Goal: Task Accomplishment & Management: Manage account settings

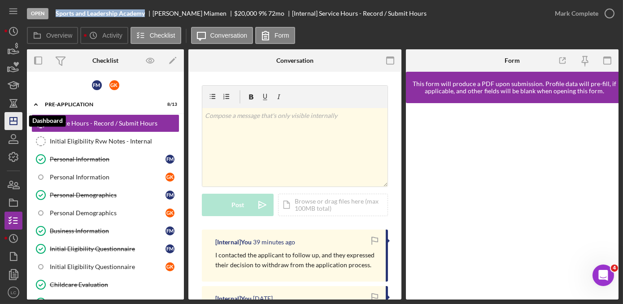
click at [12, 123] on icon "Icon/Dashboard" at bounding box center [13, 121] width 22 height 22
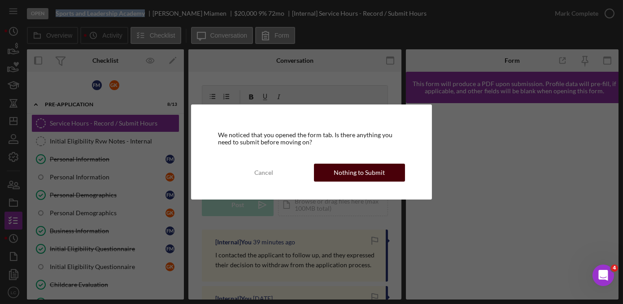
click at [353, 168] on div "Nothing to Submit" at bounding box center [359, 173] width 51 height 18
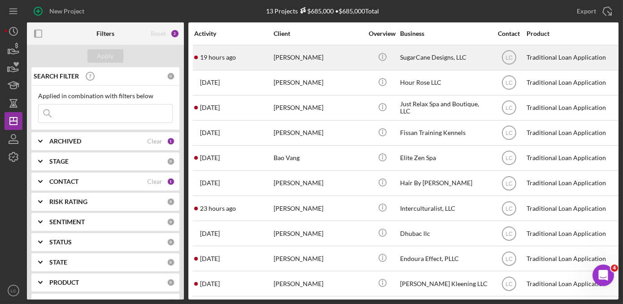
click at [337, 64] on div "[PERSON_NAME]" at bounding box center [319, 58] width 90 height 24
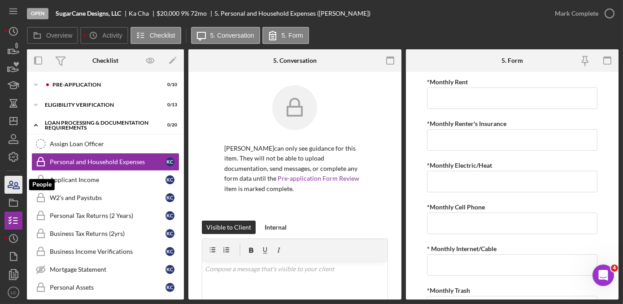
click at [13, 188] on icon "button" at bounding box center [16, 186] width 6 height 6
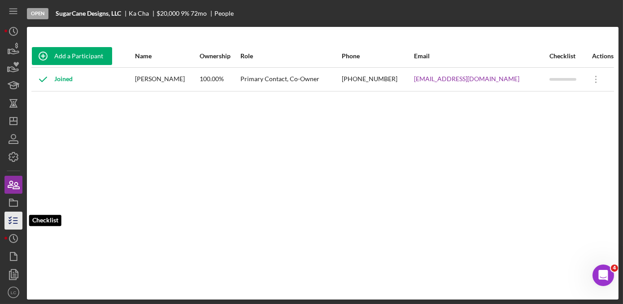
click at [15, 221] on line "button" at bounding box center [15, 221] width 4 height 0
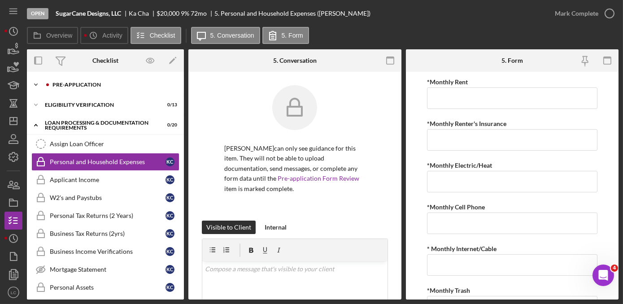
click at [32, 84] on icon "Icon/Expander" at bounding box center [36, 85] width 18 height 18
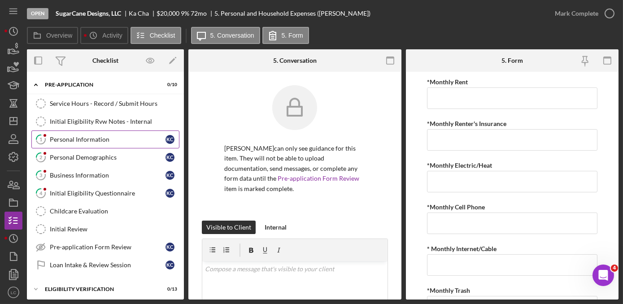
click at [83, 137] on div "Personal Information" at bounding box center [108, 139] width 116 height 7
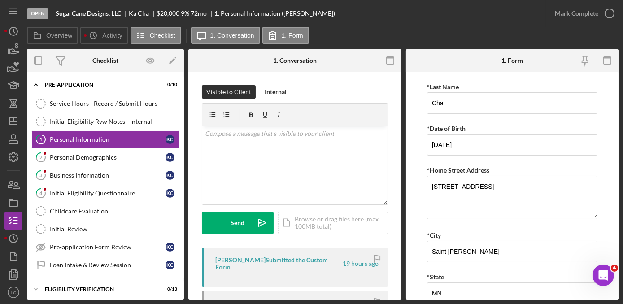
scroll to position [122, 0]
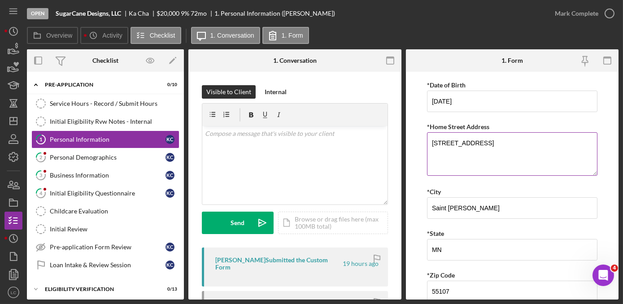
click at [468, 142] on textarea "[STREET_ADDRESS]" at bounding box center [512, 153] width 170 height 43
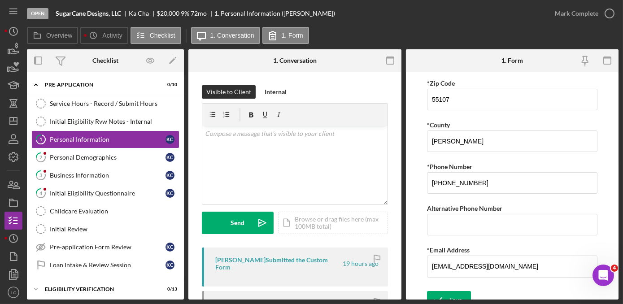
scroll to position [321, 0]
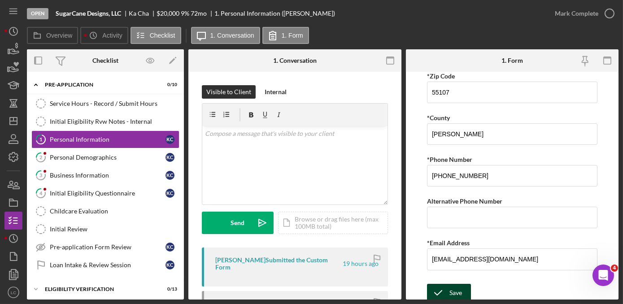
type textarea "[STREET_ADDRESS]"
click at [440, 289] on icon "submit" at bounding box center [438, 293] width 22 height 22
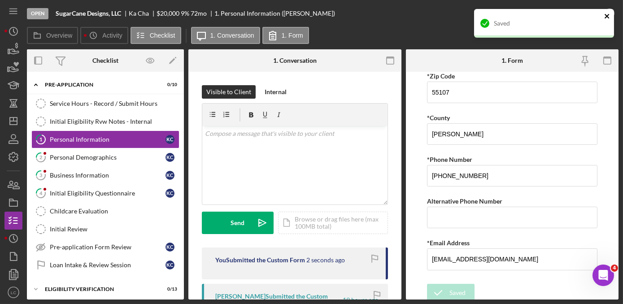
click at [608, 13] on icon "close" at bounding box center [607, 16] width 6 height 7
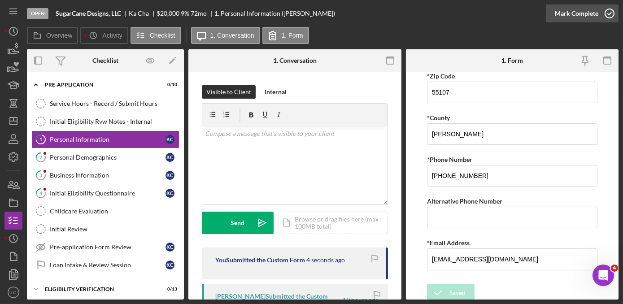
click at [608, 14] on polyline "button" at bounding box center [610, 14] width 4 height 2
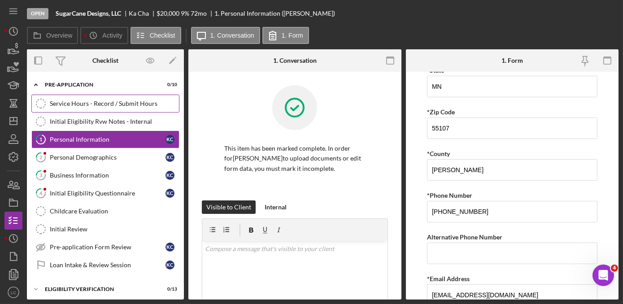
scroll to position [357, 0]
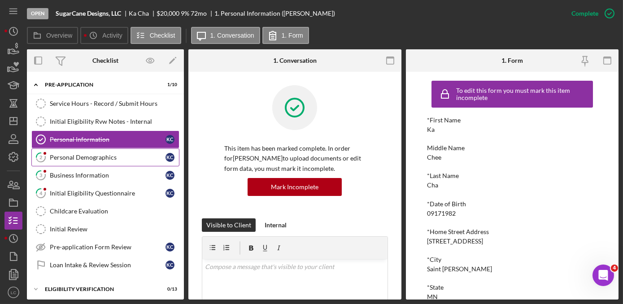
click at [100, 155] on div "Personal Demographics" at bounding box center [108, 157] width 116 height 7
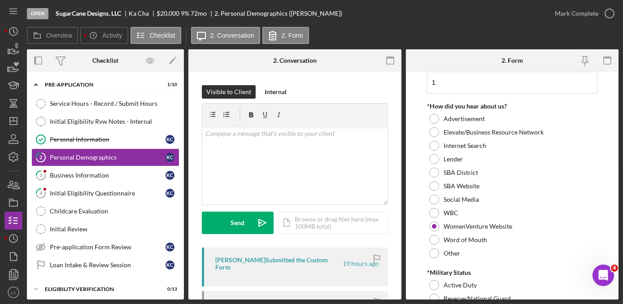
scroll to position [966, 0]
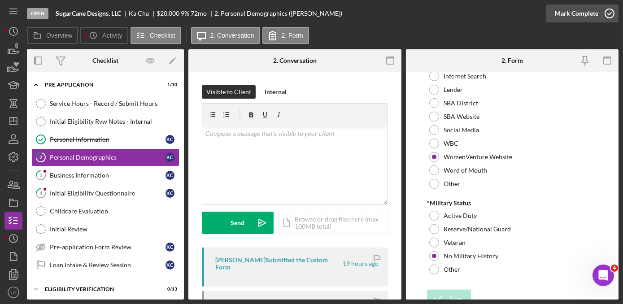
click at [605, 8] on icon "button" at bounding box center [609, 13] width 22 height 22
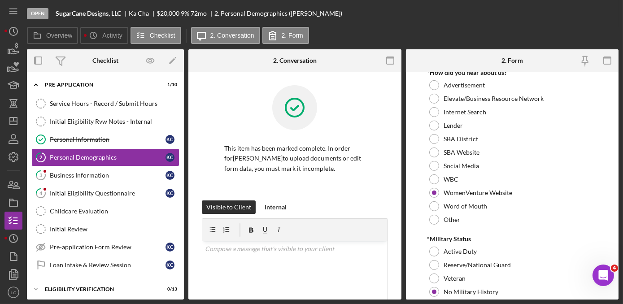
scroll to position [1002, 0]
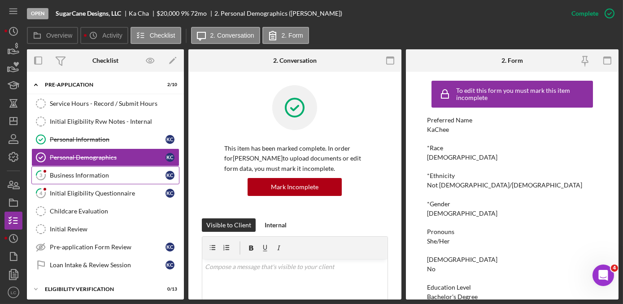
click at [136, 175] on div "Business Information" at bounding box center [108, 175] width 116 height 7
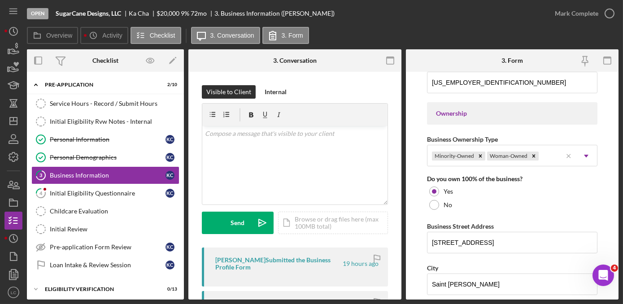
scroll to position [408, 0]
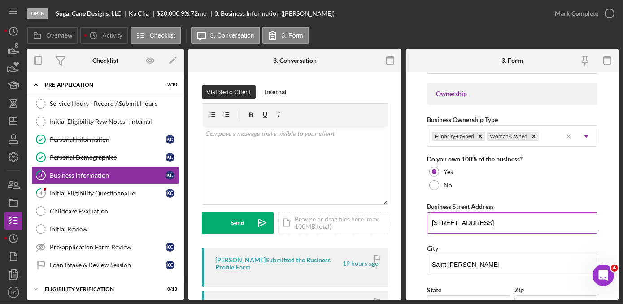
click at [468, 223] on input "[STREET_ADDRESS]" at bounding box center [512, 223] width 170 height 22
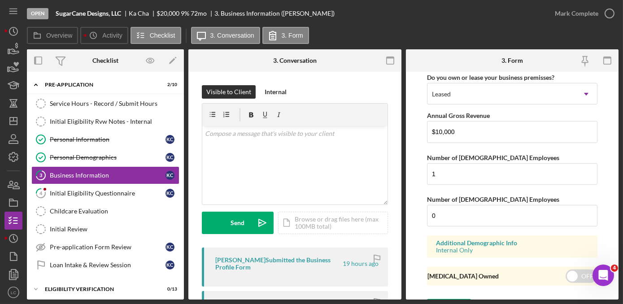
scroll to position [763, 0]
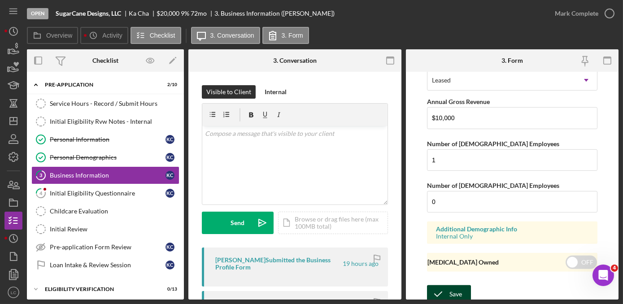
type input "[STREET_ADDRESS]"
click at [449, 291] on div "Save" at bounding box center [455, 294] width 13 height 18
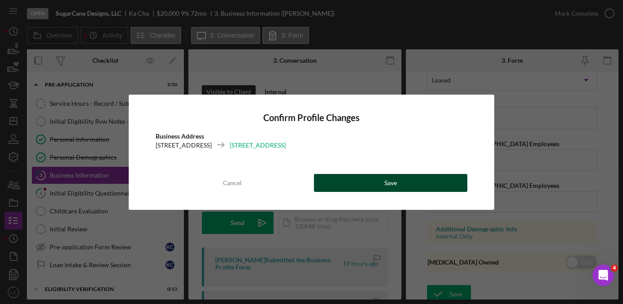
click at [406, 178] on button "Save" at bounding box center [390, 183] width 153 height 18
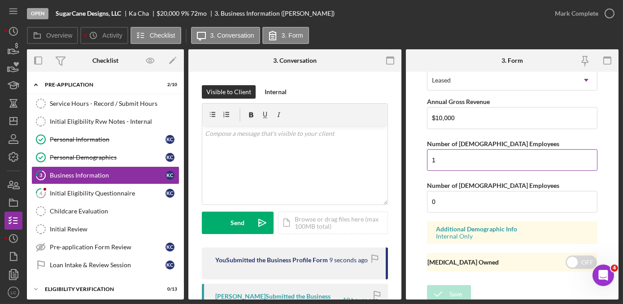
click at [440, 155] on input "1" at bounding box center [512, 160] width 170 height 22
click at [440, 116] on input "$10,000" at bounding box center [512, 118] width 170 height 22
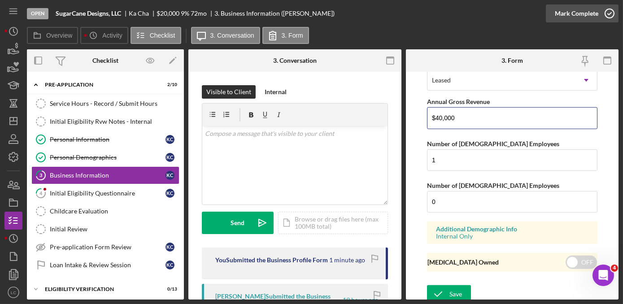
type input "$40,000"
click at [609, 10] on icon "button" at bounding box center [609, 13] width 22 height 22
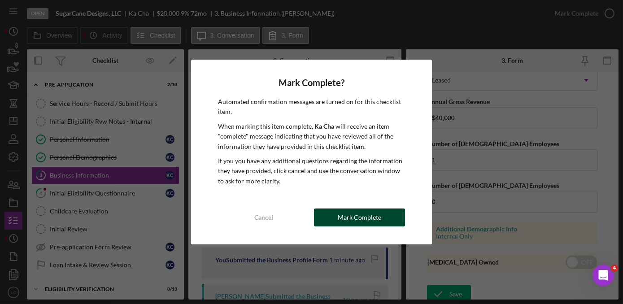
click at [379, 215] on div "Mark Complete" at bounding box center [360, 218] width 44 height 18
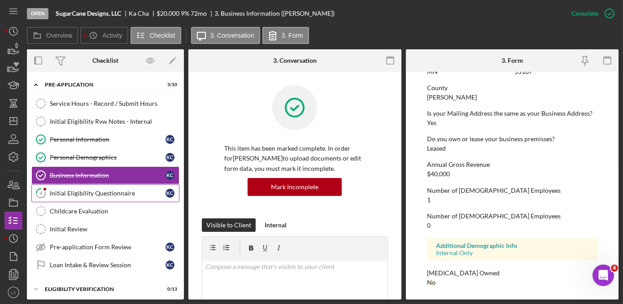
scroll to position [448, 0]
click at [89, 196] on link "4 Initial Eligibility Questionnaire K C" at bounding box center [105, 193] width 148 height 18
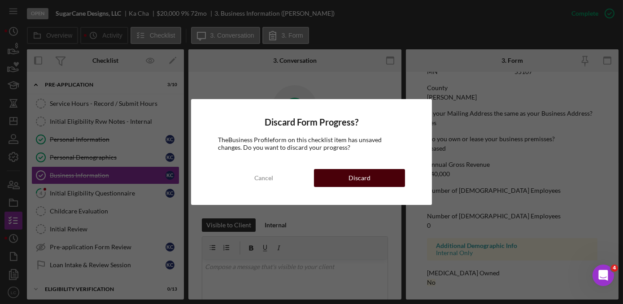
click at [366, 178] on div "Discard" at bounding box center [359, 178] width 22 height 18
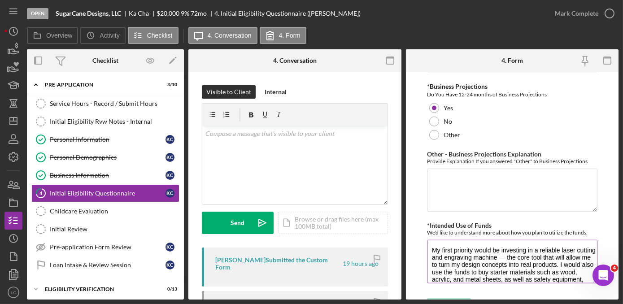
scroll to position [81, 0]
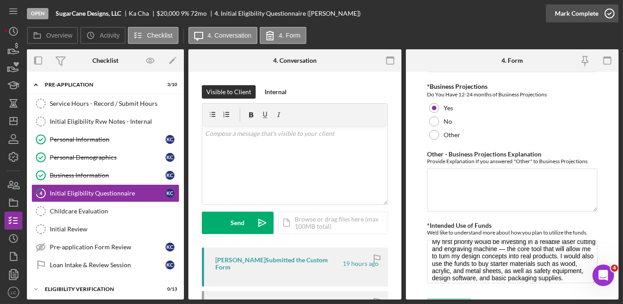
click at [607, 18] on icon "button" at bounding box center [609, 13] width 22 height 22
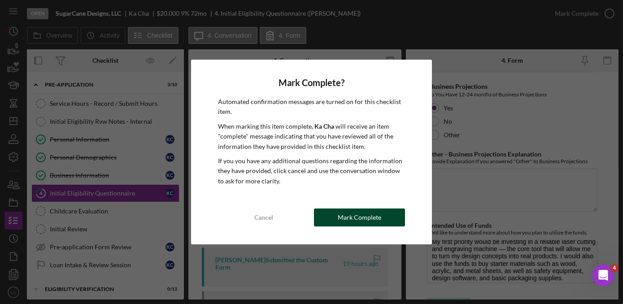
click at [374, 216] on div "Mark Complete" at bounding box center [360, 218] width 44 height 18
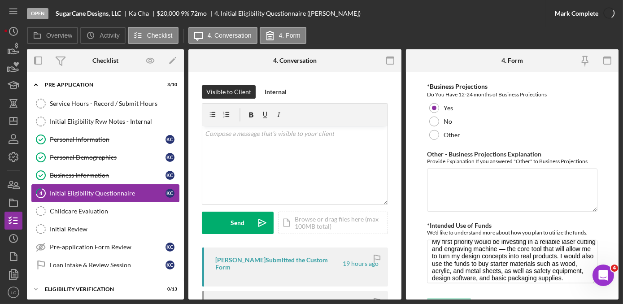
click at [126, 190] on div "Initial Eligibility Questionnaire" at bounding box center [108, 193] width 116 height 7
click at [87, 209] on div "Childcare Evaluation" at bounding box center [114, 211] width 129 height 7
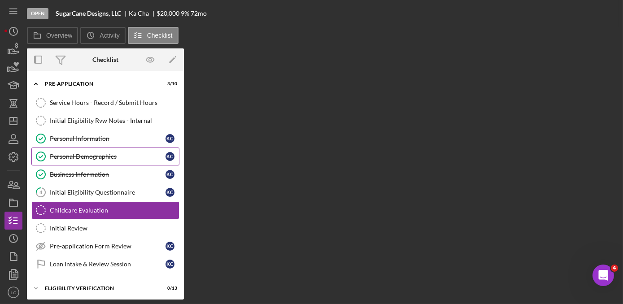
scroll to position [81, 0]
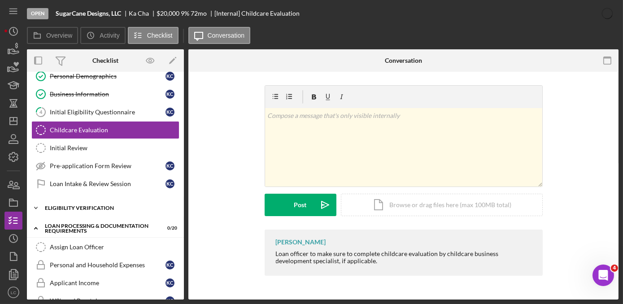
click at [33, 206] on icon "Icon/Expander" at bounding box center [36, 208] width 18 height 18
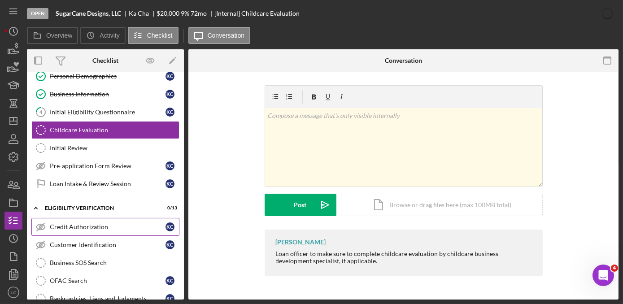
click at [79, 224] on div "Credit Authorization" at bounding box center [108, 226] width 116 height 7
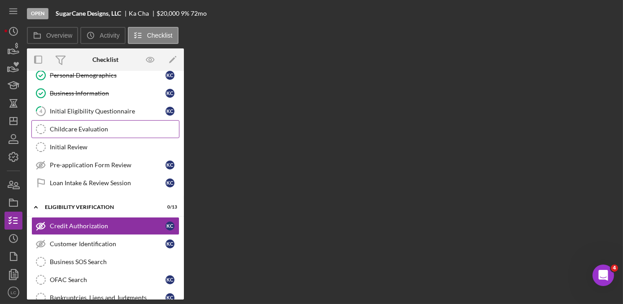
click at [93, 127] on div "Childcare Evaluation" at bounding box center [114, 129] width 129 height 7
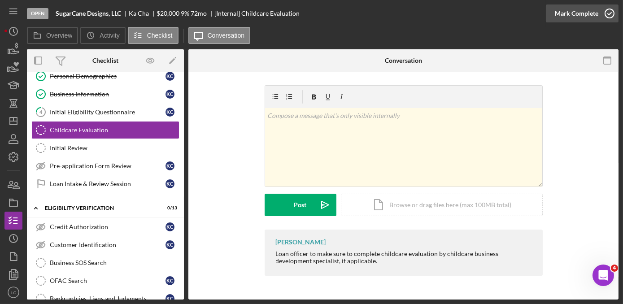
click at [610, 10] on icon "button" at bounding box center [609, 13] width 22 height 22
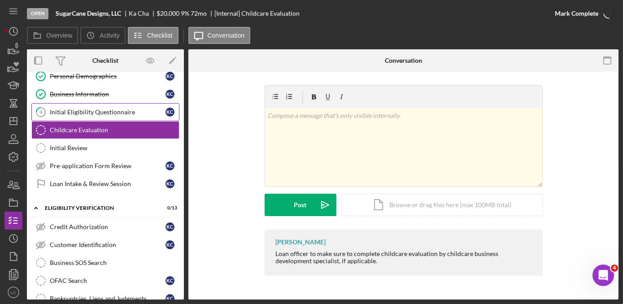
click at [87, 115] on link "4 Initial Eligibility Questionnaire K C" at bounding box center [105, 112] width 148 height 18
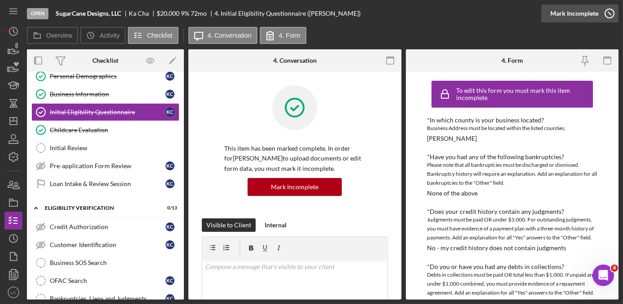
click at [613, 15] on icon "button" at bounding box center [609, 13] width 22 height 22
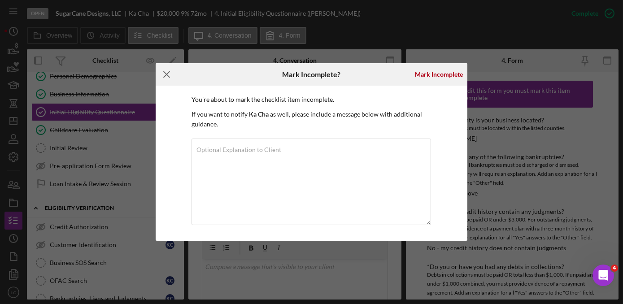
click at [167, 78] on icon "Icon/Menu Close" at bounding box center [167, 74] width 22 height 22
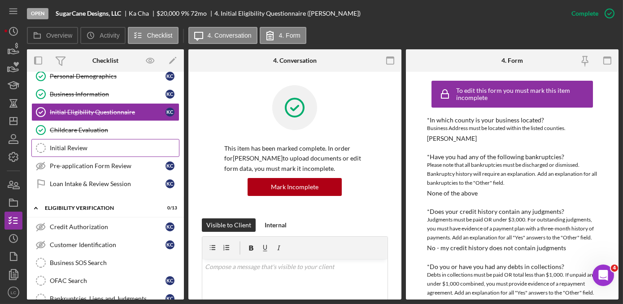
click at [75, 145] on div "Initial Review" at bounding box center [114, 147] width 129 height 7
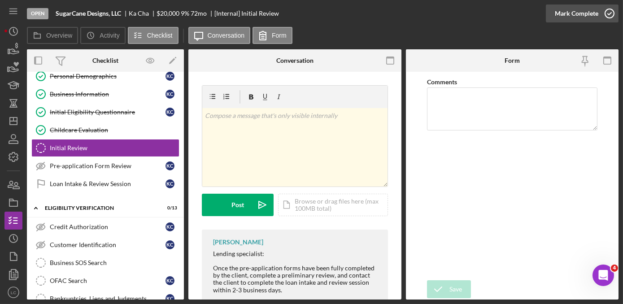
click at [612, 11] on icon "button" at bounding box center [609, 13] width 22 height 22
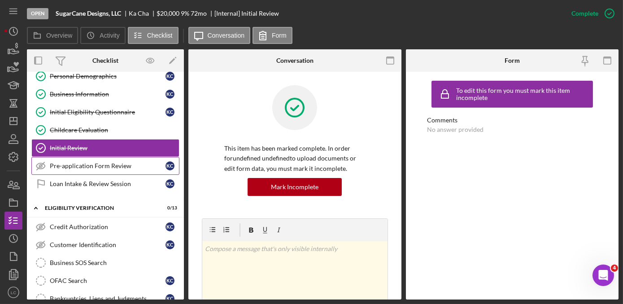
click at [85, 166] on div "Pre-application Form Review" at bounding box center [108, 165] width 116 height 7
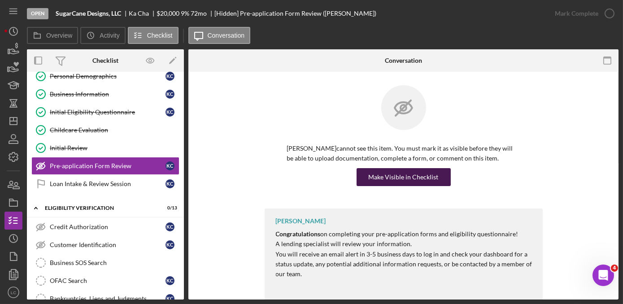
click at [420, 168] on div "[PERSON_NAME] cannot see this item. You must mark it as visible before they wil…" at bounding box center [403, 165] width 233 height 43
click at [416, 171] on div "Make Visible in Checklist" at bounding box center [404, 177] width 70 height 18
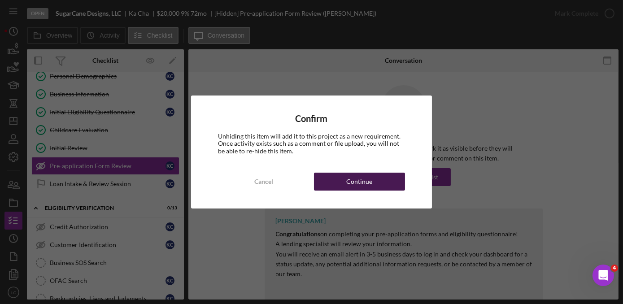
click at [379, 180] on button "Continue" at bounding box center [359, 182] width 91 height 18
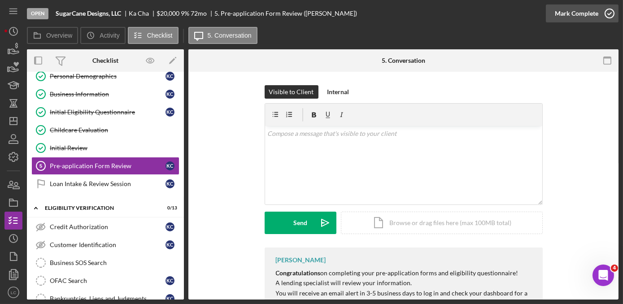
click at [607, 15] on icon "button" at bounding box center [609, 13] width 22 height 22
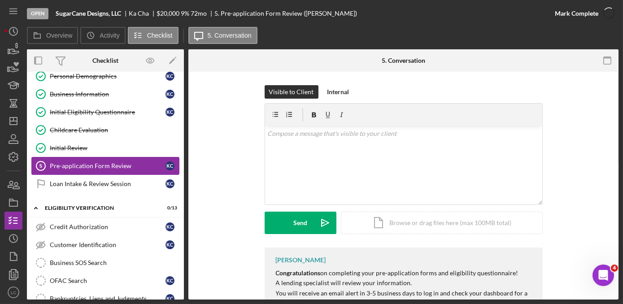
click at [124, 164] on div "Pre-application Form Review" at bounding box center [108, 165] width 116 height 7
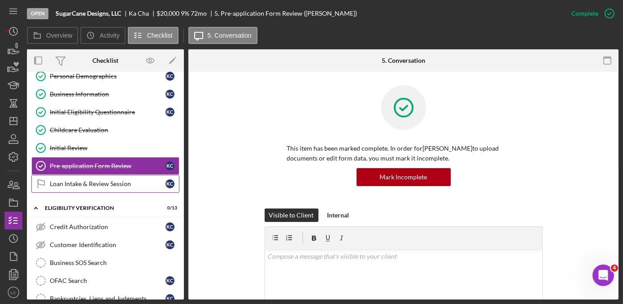
click at [109, 184] on div "Loan Intake & Review Session" at bounding box center [108, 183] width 116 height 7
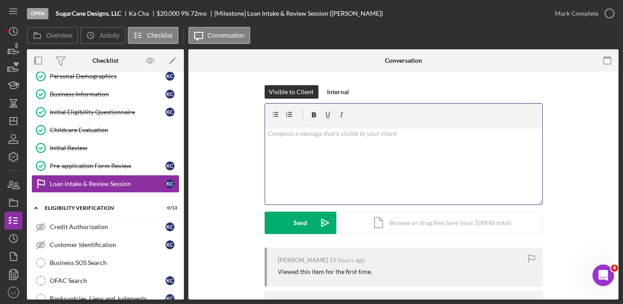
click at [330, 178] on div "v Color teal Color pink Remove color Add row above Add row below Add column bef…" at bounding box center [403, 165] width 277 height 78
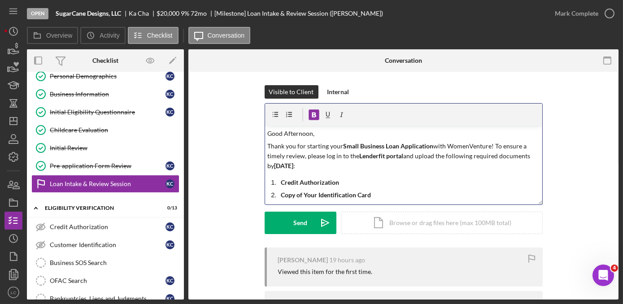
click at [293, 166] on strong "[DATE]" at bounding box center [283, 166] width 19 height 8
drag, startPoint x: 373, startPoint y: 196, endPoint x: 601, endPoint y: 196, distance: 228.7
click at [379, 196] on p "Copy of Your Identification Card" at bounding box center [410, 195] width 259 height 10
drag, startPoint x: 452, startPoint y: 196, endPoint x: 369, endPoint y: 195, distance: 83.0
click at [369, 195] on p "Copy of Your Identification Card (Front & Back)" at bounding box center [410, 195] width 259 height 10
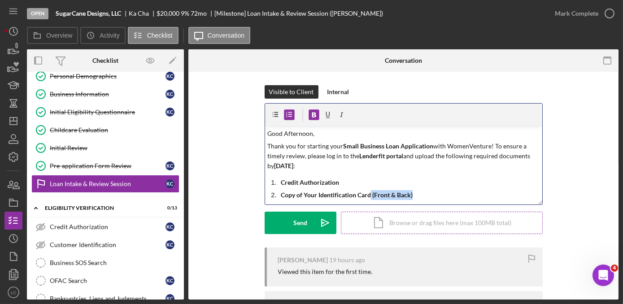
copy strong "(Front & Back)"
click at [309, 217] on button "Send Icon/icon-invite-send" at bounding box center [301, 223] width 72 height 22
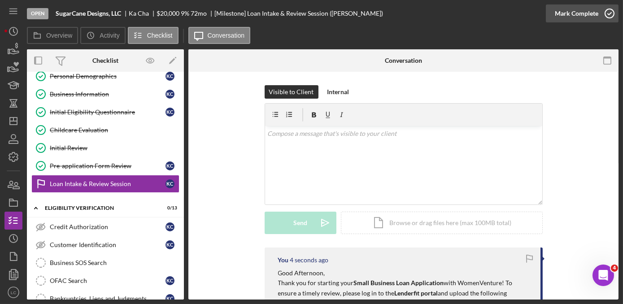
click at [609, 13] on icon "button" at bounding box center [609, 13] width 22 height 22
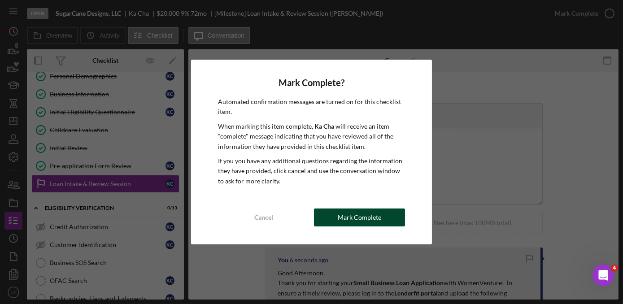
click at [384, 219] on button "Mark Complete" at bounding box center [359, 218] width 91 height 18
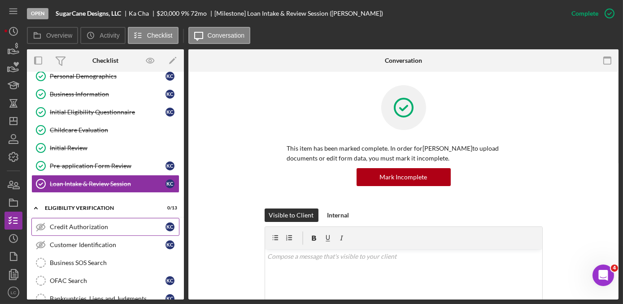
click at [124, 225] on div "Credit Authorization" at bounding box center [108, 226] width 116 height 7
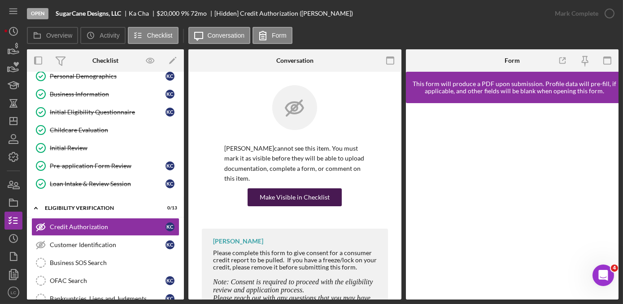
click at [316, 192] on div "Make Visible in Checklist" at bounding box center [295, 197] width 70 height 18
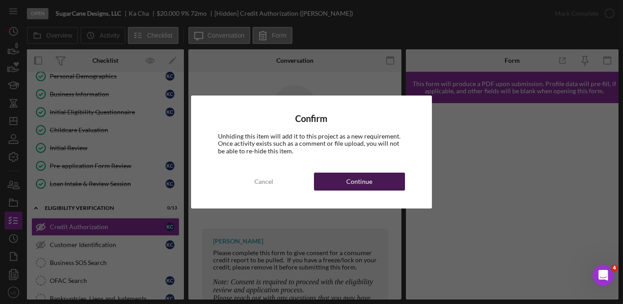
click at [358, 189] on div "Continue" at bounding box center [359, 182] width 26 height 18
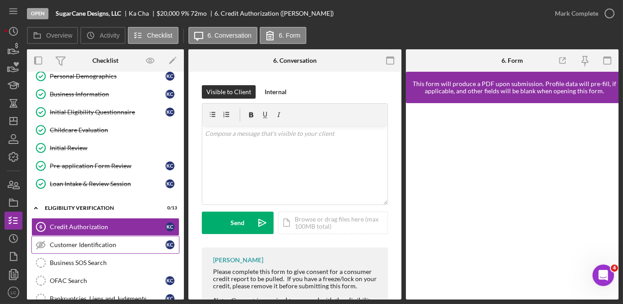
click at [104, 246] on link "Customer Identification Customer Identification K C" at bounding box center [105, 245] width 148 height 18
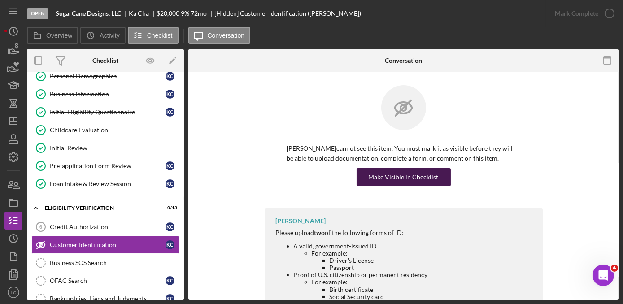
click at [390, 174] on div "Make Visible in Checklist" at bounding box center [404, 177] width 70 height 18
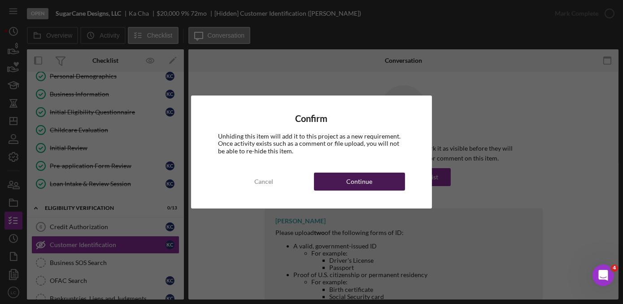
click at [368, 178] on div "Continue" at bounding box center [359, 182] width 26 height 18
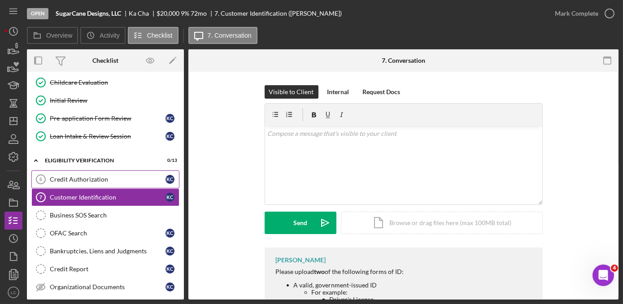
scroll to position [163, 0]
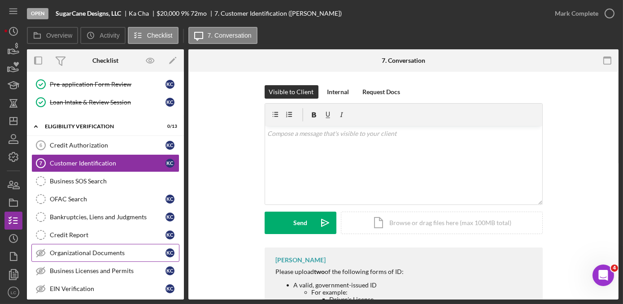
click at [78, 254] on link "Organizational Documents Organizational Documents K C" at bounding box center [105, 253] width 148 height 18
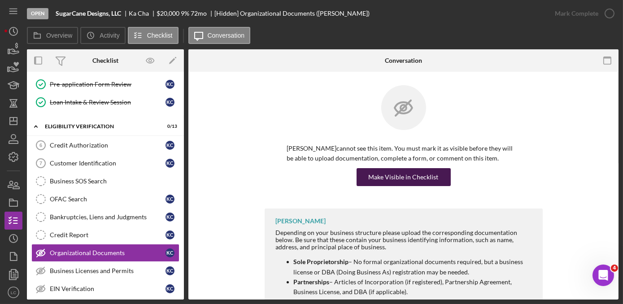
click at [403, 173] on div "Make Visible in Checklist" at bounding box center [404, 177] width 70 height 18
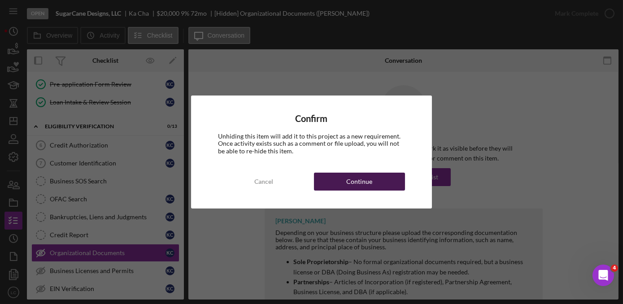
click at [368, 187] on div "Continue" at bounding box center [359, 182] width 26 height 18
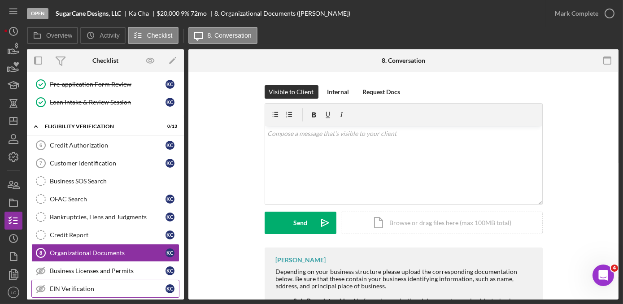
click at [70, 285] on div "EIN Verification" at bounding box center [108, 288] width 116 height 7
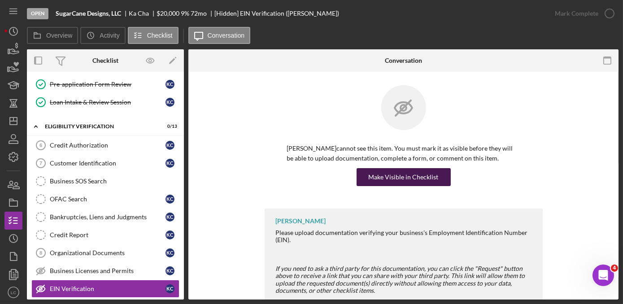
click at [431, 175] on div "Make Visible in Checklist" at bounding box center [404, 177] width 70 height 18
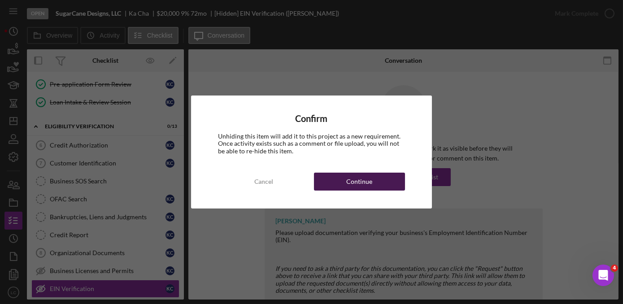
click at [383, 180] on button "Continue" at bounding box center [359, 182] width 91 height 18
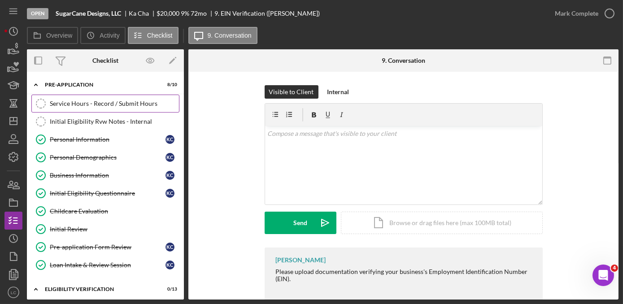
click at [116, 109] on link "Service Hours - Record / Submit Hours Service Hours - Record / Submit Hours" at bounding box center [105, 104] width 148 height 18
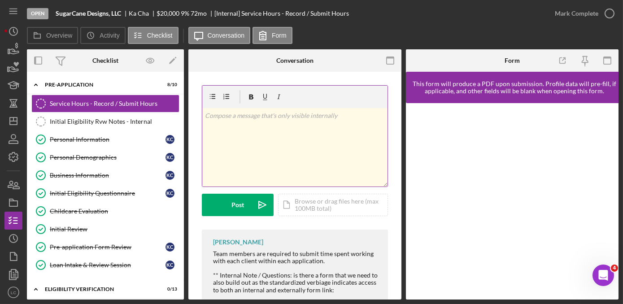
click at [257, 144] on div "v Color teal Color pink Remove color Add row above Add row below Add column bef…" at bounding box center [294, 147] width 185 height 78
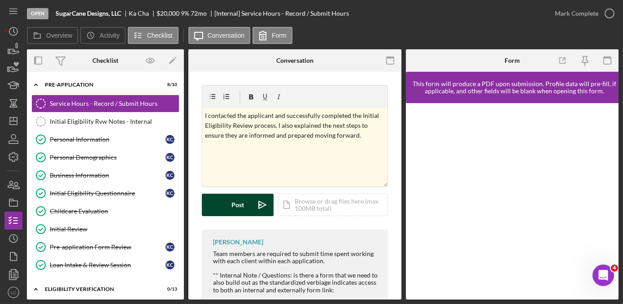
click at [247, 202] on button "Post Icon/icon-invite-send" at bounding box center [238, 205] width 72 height 22
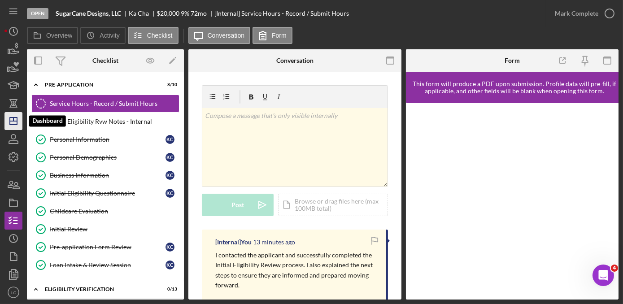
click at [12, 121] on line "button" at bounding box center [13, 121] width 7 height 0
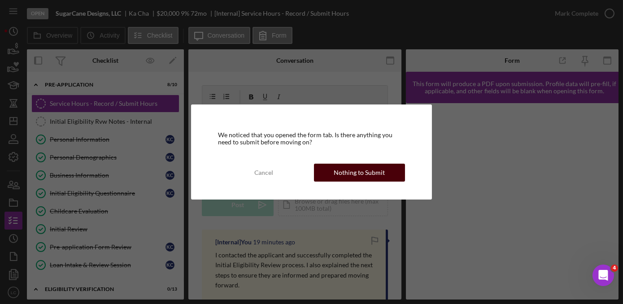
click at [341, 169] on div "Nothing to Submit" at bounding box center [359, 173] width 51 height 18
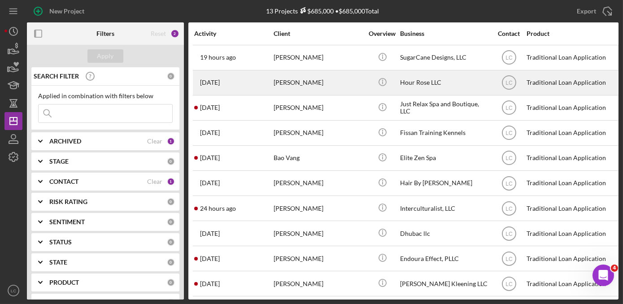
click at [336, 83] on div "[PERSON_NAME]" at bounding box center [319, 83] width 90 height 24
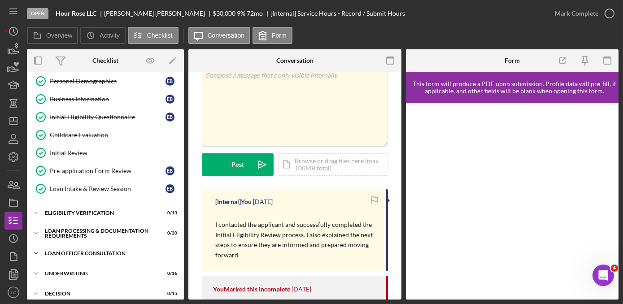
scroll to position [81, 0]
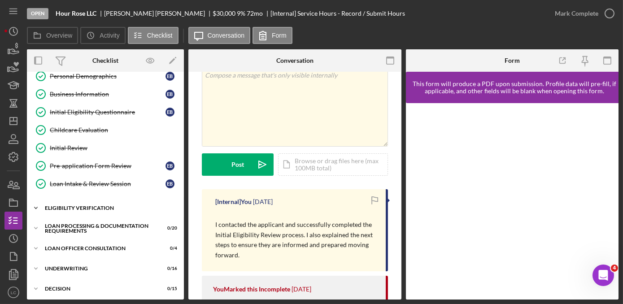
click at [35, 202] on icon "Icon/Expander" at bounding box center [36, 208] width 18 height 18
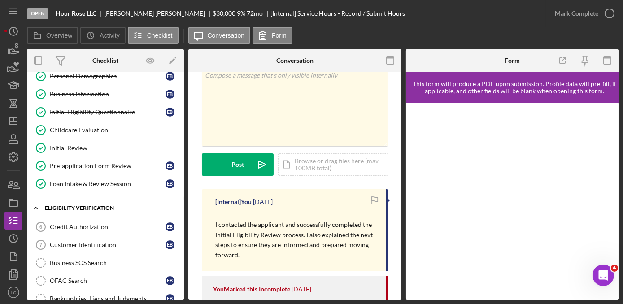
scroll to position [163, 0]
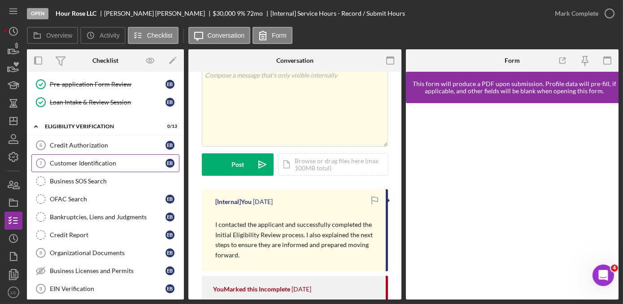
click at [91, 161] on div "Customer Identification" at bounding box center [108, 163] width 116 height 7
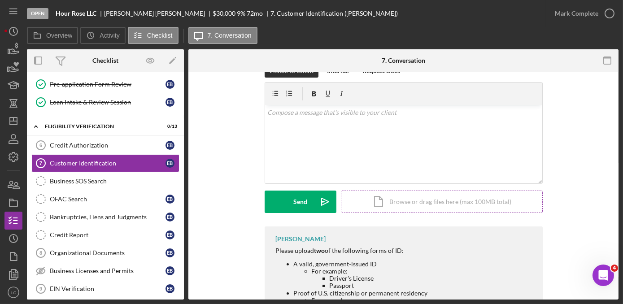
scroll to position [40, 0]
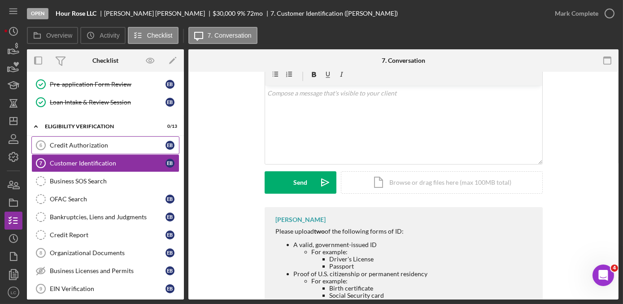
click at [135, 142] on div "Credit Authorization" at bounding box center [108, 145] width 116 height 7
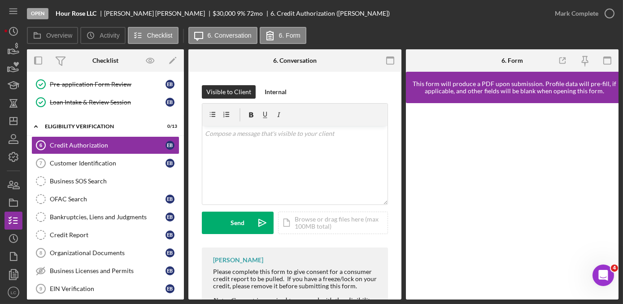
scroll to position [81, 0]
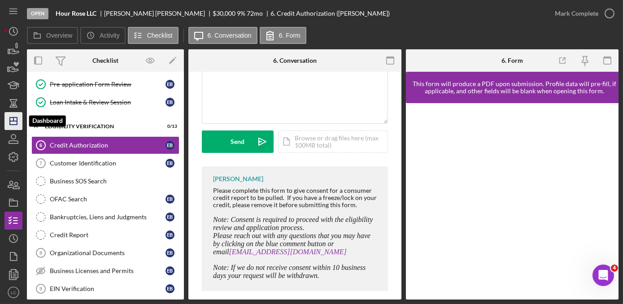
click at [13, 121] on line "button" at bounding box center [13, 119] width 0 height 4
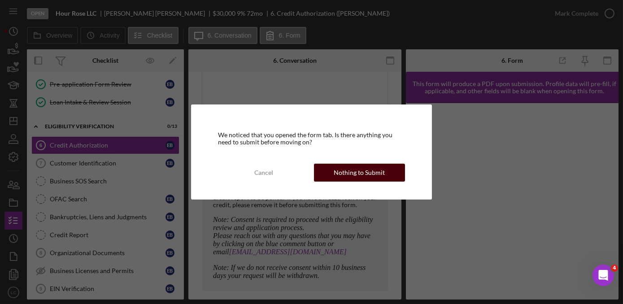
click at [353, 174] on div "Nothing to Submit" at bounding box center [359, 173] width 51 height 18
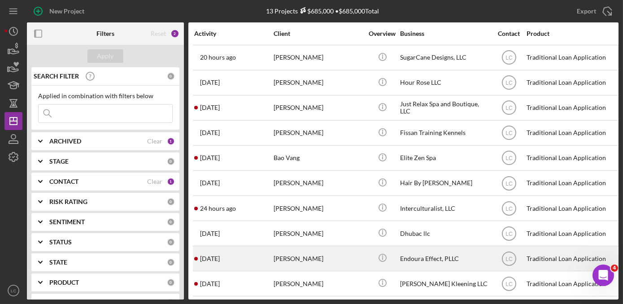
click at [234, 257] on div "[DATE] [PERSON_NAME]" at bounding box center [233, 259] width 78 height 24
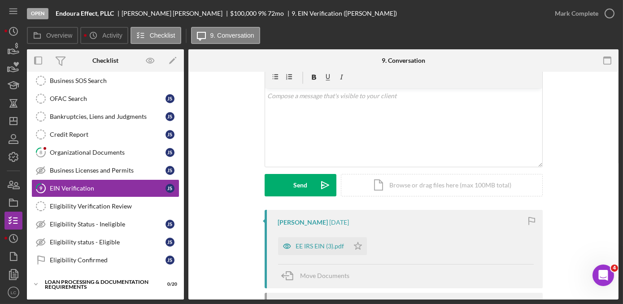
scroll to position [122, 0]
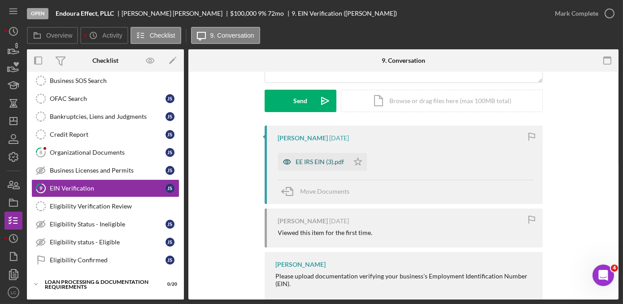
click at [311, 168] on div "EE IRS EIN (3).pdf" at bounding box center [313, 162] width 71 height 18
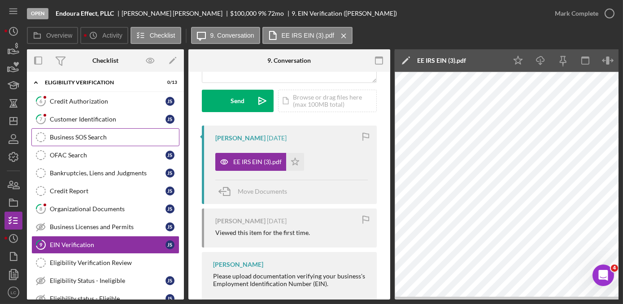
scroll to position [0, 0]
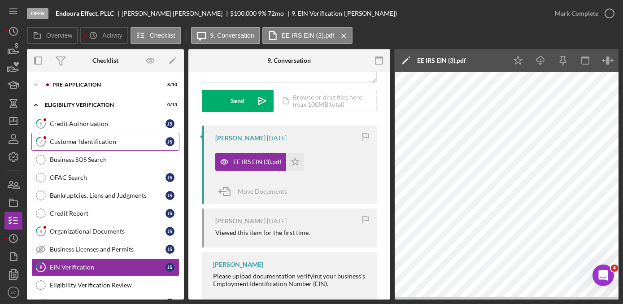
click at [75, 144] on div "Customer Identification" at bounding box center [108, 141] width 116 height 7
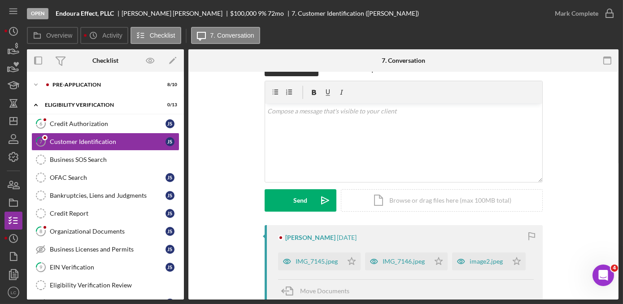
scroll to position [81, 0]
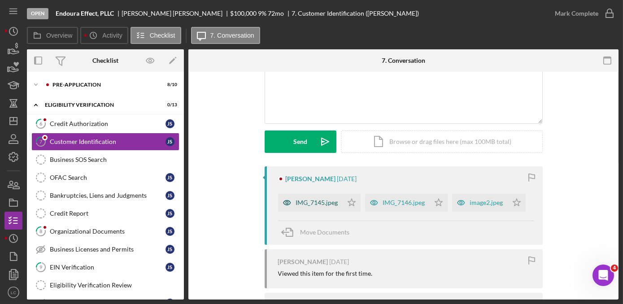
click at [313, 197] on div "IMG_7145.jpeg" at bounding box center [310, 203] width 65 height 18
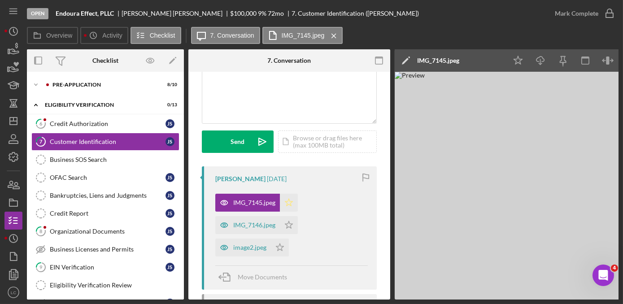
click at [292, 204] on icon "Icon/Star" at bounding box center [289, 203] width 18 height 18
click at [266, 226] on div "IMG_7146.jpeg" at bounding box center [254, 225] width 42 height 7
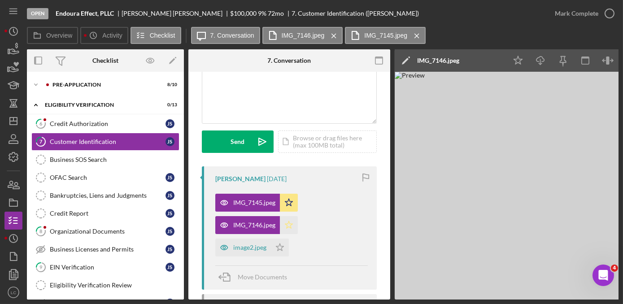
click at [287, 223] on polygon "button" at bounding box center [289, 224] width 8 height 7
click at [262, 251] on div "image2.jpeg" at bounding box center [243, 248] width 56 height 18
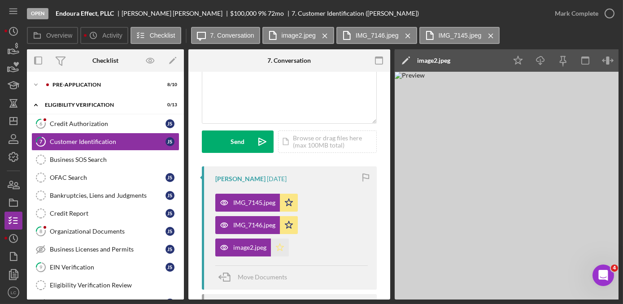
click at [279, 247] on icon "Icon/Star" at bounding box center [280, 248] width 18 height 18
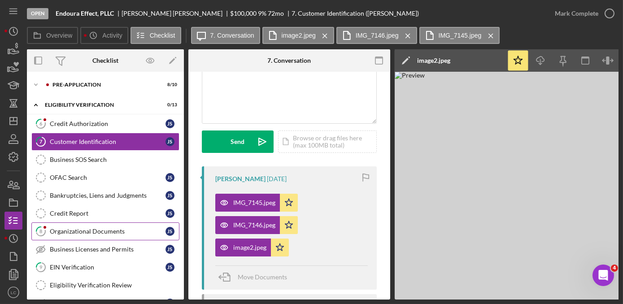
click at [98, 228] on div "Organizational Documents" at bounding box center [108, 231] width 116 height 7
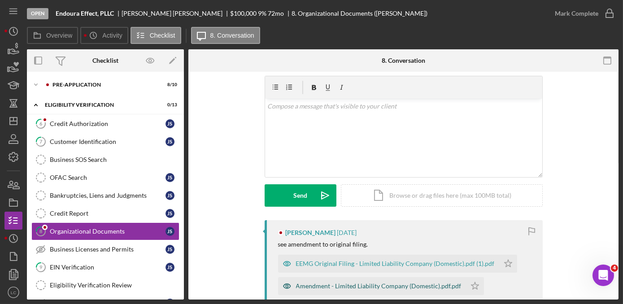
scroll to position [81, 0]
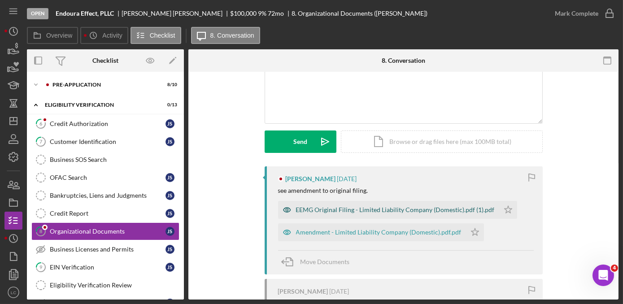
click at [327, 213] on div "EEMG Original Filing - Limited Liability Company (Domestic).pdf (1).pdf" at bounding box center [395, 209] width 199 height 7
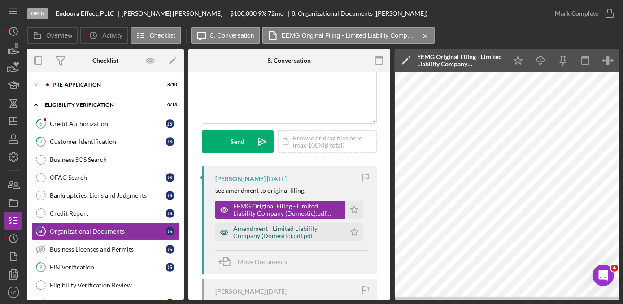
click at [269, 230] on div "Amendment - Limited Liability Company (Domestic).pdf.pdf" at bounding box center [287, 232] width 108 height 14
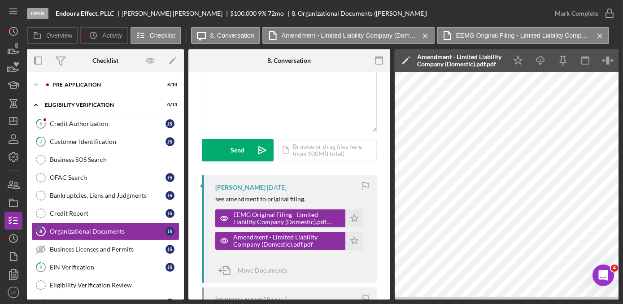
scroll to position [0, 0]
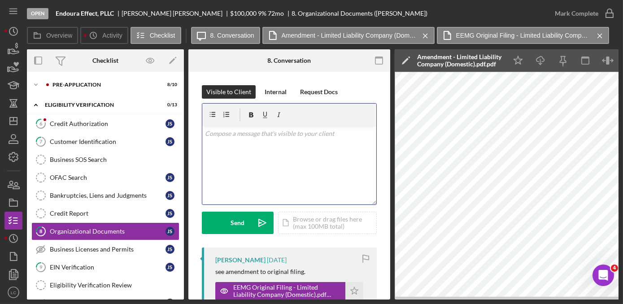
click at [261, 155] on div "v Color teal Color pink Remove color Add row above Add row below Add column bef…" at bounding box center [289, 165] width 174 height 78
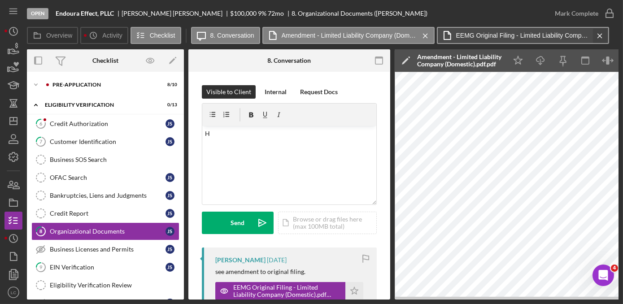
click at [599, 32] on icon "Icon/Menu Close" at bounding box center [600, 36] width 16 height 22
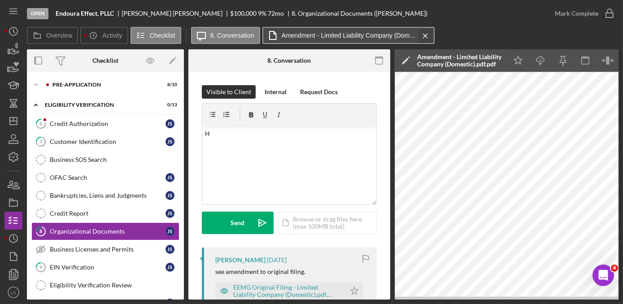
click at [423, 39] on icon "Icon/Menu Close" at bounding box center [426, 36] width 16 height 22
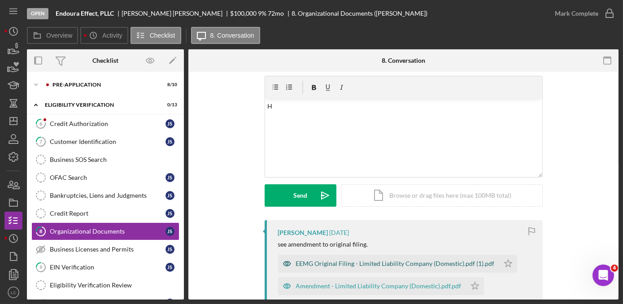
scroll to position [81, 0]
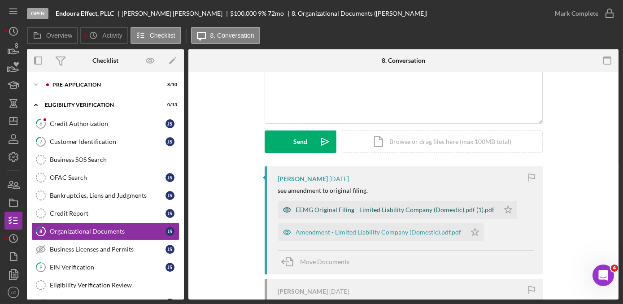
click at [360, 204] on div "EEMG Original Filing - Limited Liability Company (Domestic).pdf (1).pdf" at bounding box center [388, 210] width 221 height 18
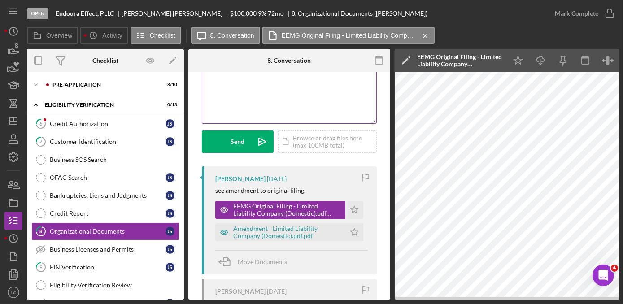
scroll to position [0, 0]
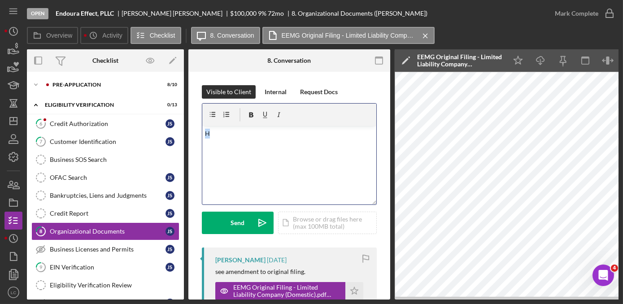
drag, startPoint x: 226, startPoint y: 133, endPoint x: 187, endPoint y: 133, distance: 39.5
click at [187, 133] on div "Overview Internal Workflow Stage Open Icon/Dropdown Arrow Archive (can unarchiv…" at bounding box center [323, 174] width 592 height 250
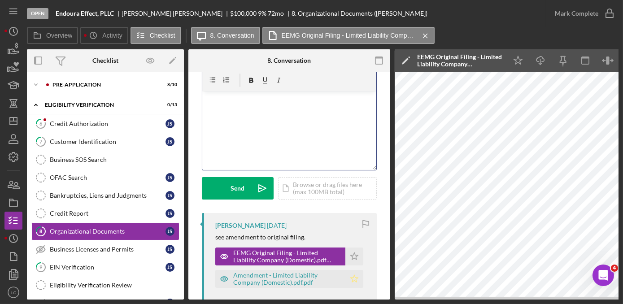
scroll to position [81, 0]
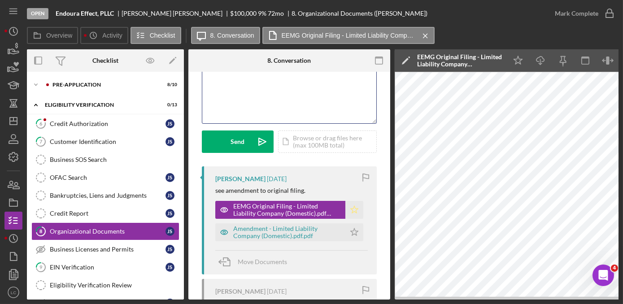
click at [355, 210] on icon "Icon/Star" at bounding box center [354, 210] width 18 height 18
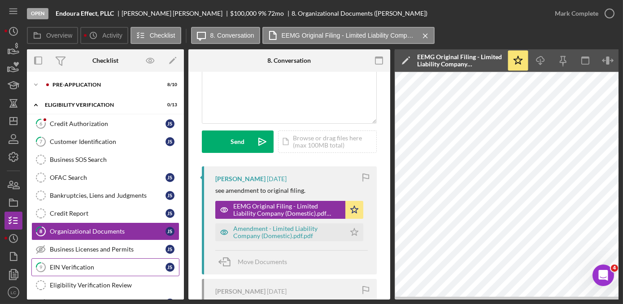
click at [81, 265] on div "EIN Verification" at bounding box center [108, 267] width 116 height 7
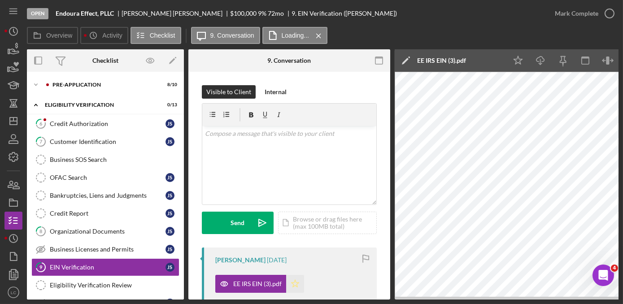
click at [292, 285] on icon "Icon/Star" at bounding box center [295, 284] width 18 height 18
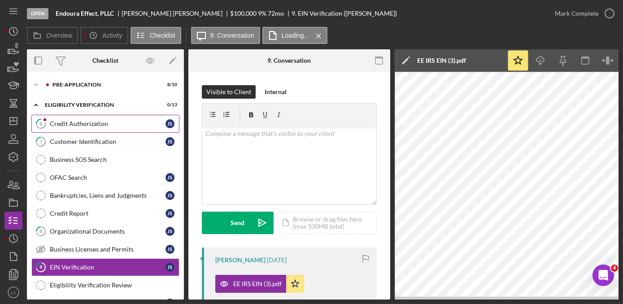
click at [62, 122] on div "Credit Authorization" at bounding box center [108, 123] width 116 height 7
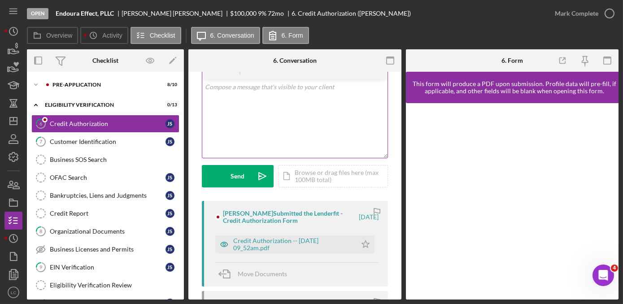
scroll to position [81, 0]
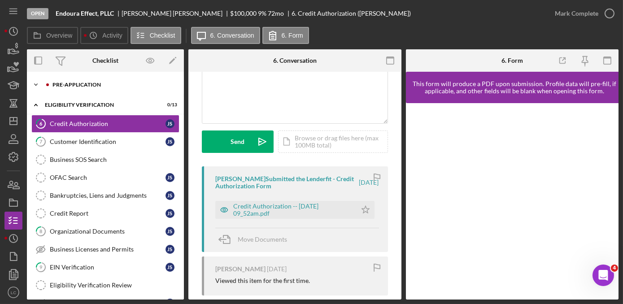
click at [102, 84] on div "Pre-Application" at bounding box center [112, 84] width 120 height 5
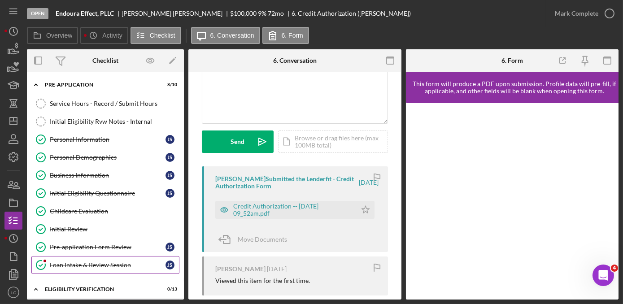
click at [91, 261] on div "Loan Intake & Review Session" at bounding box center [108, 264] width 116 height 7
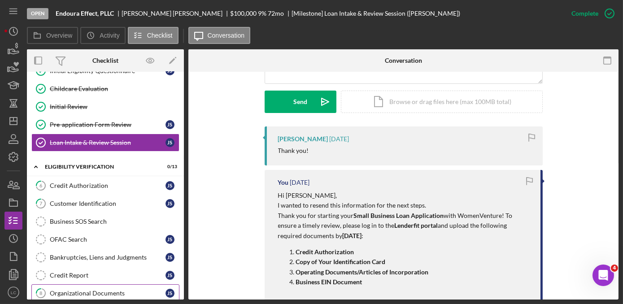
scroll to position [163, 0]
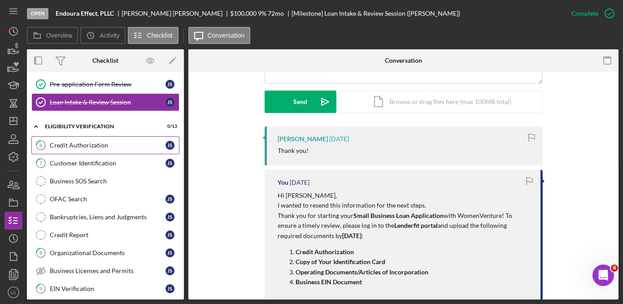
click at [71, 137] on link "6 Credit Authorization J S" at bounding box center [105, 145] width 148 height 18
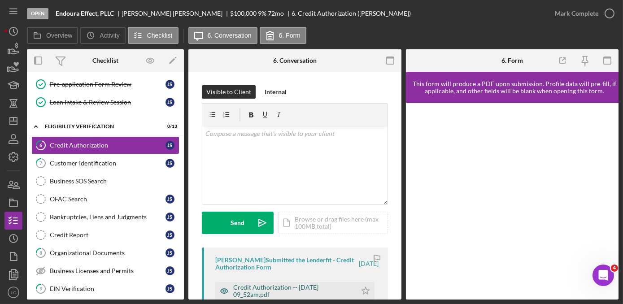
click at [261, 296] on div "Credit Authorization -- [DATE] 09_52am.pdf" at bounding box center [292, 291] width 119 height 14
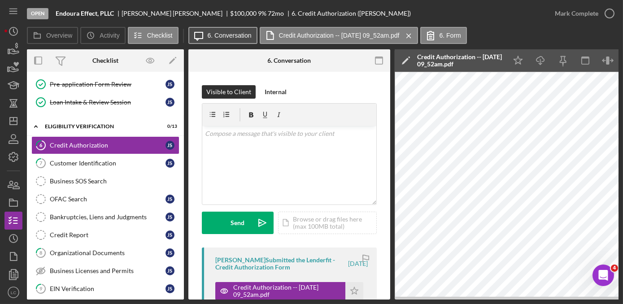
click at [239, 34] on label "6. Conversation" at bounding box center [230, 35] width 44 height 7
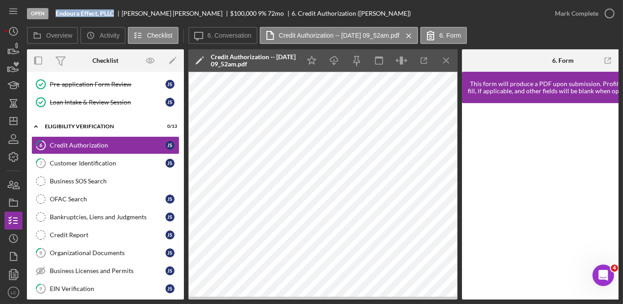
drag, startPoint x: 112, startPoint y: 11, endPoint x: 56, endPoint y: 14, distance: 56.1
click at [56, 14] on b "Endoura Effect, PLLC" at bounding box center [85, 13] width 58 height 7
copy b "Endoura Effect, PLLC"
